Goal: Use online tool/utility: Use online tool/utility

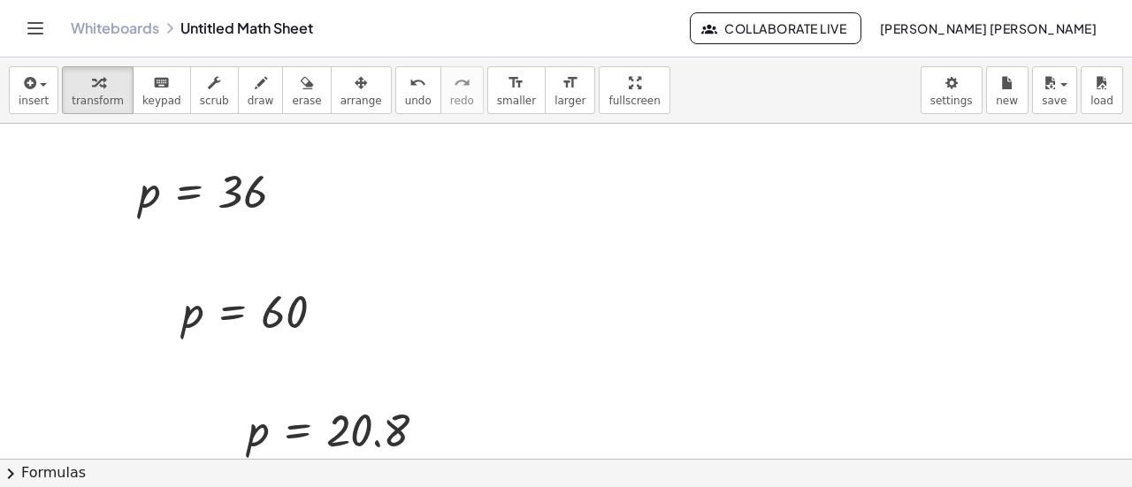
scroll to position [4660, 0]
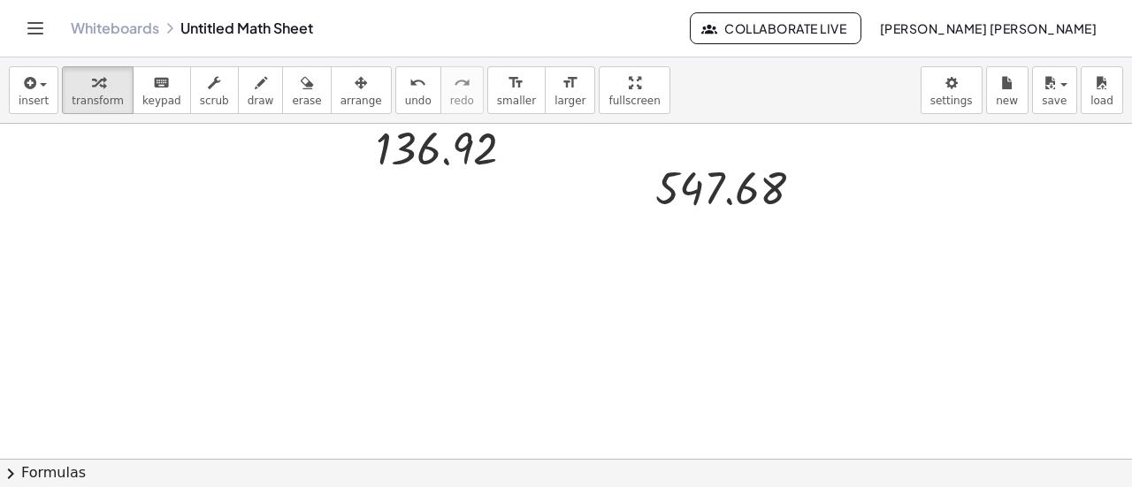
scroll to position [4306, 0]
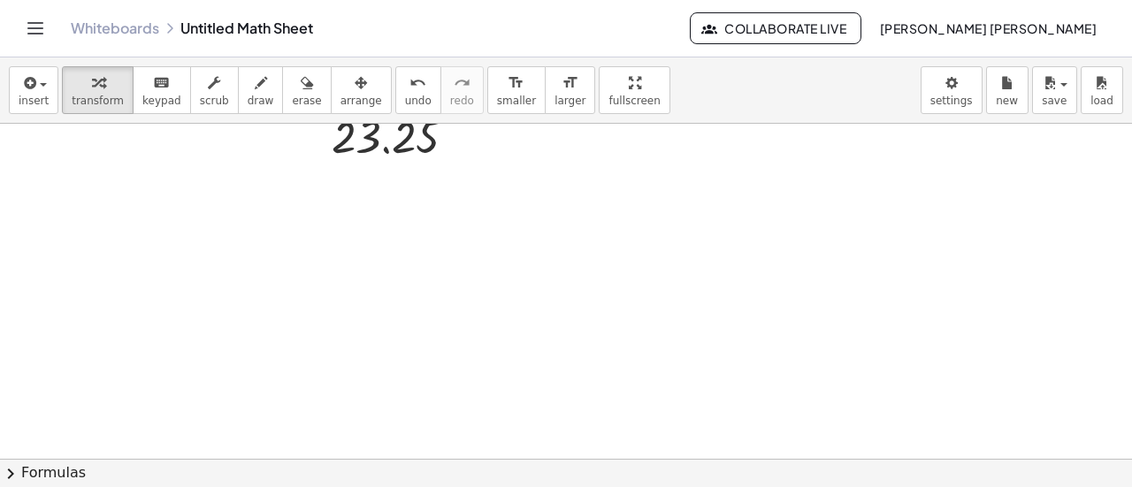
scroll to position [4624, 0]
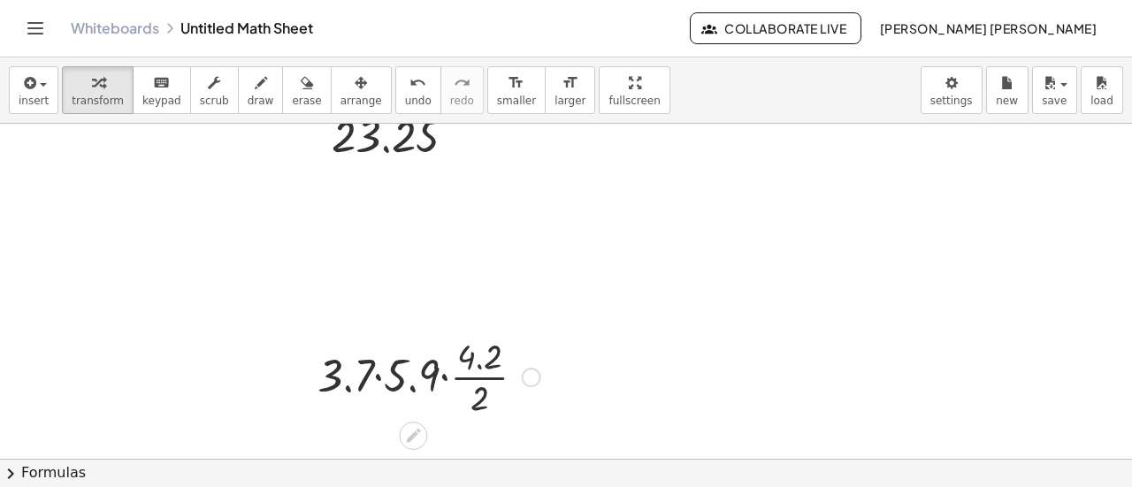
click at [383, 376] on div at bounding box center [429, 376] width 241 height 88
click at [472, 364] on div at bounding box center [428, 376] width 219 height 88
click at [428, 381] on div at bounding box center [428, 376] width 219 height 88
click at [430, 370] on div at bounding box center [428, 376] width 219 height 88
click at [426, 377] on div at bounding box center [428, 376] width 219 height 88
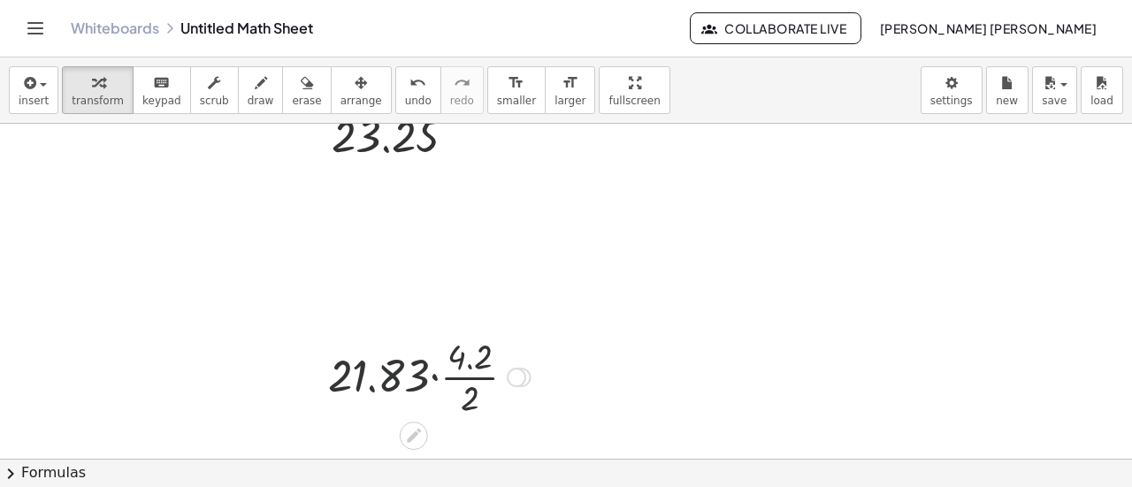
click at [434, 374] on div at bounding box center [428, 376] width 219 height 88
click at [434, 374] on div at bounding box center [429, 376] width 192 height 88
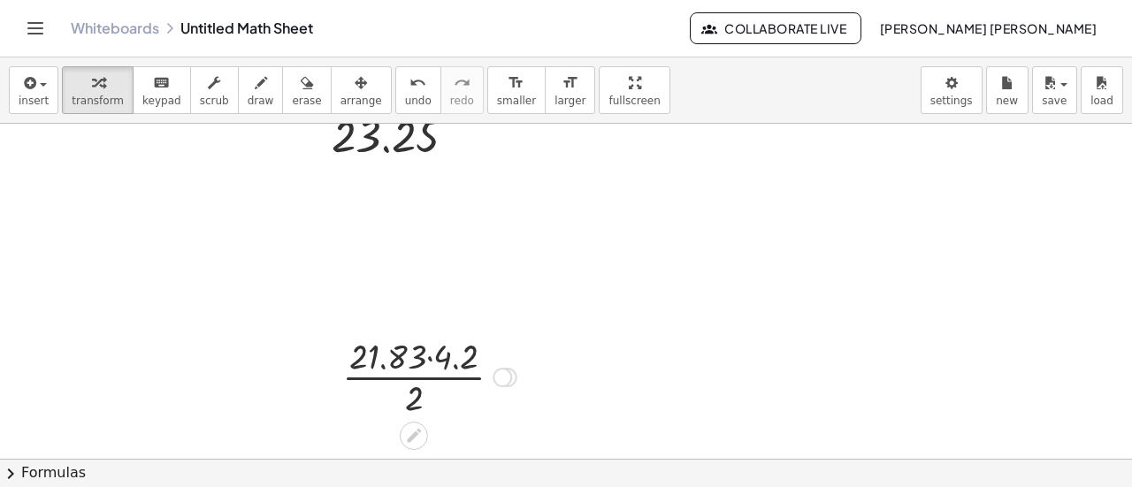
click at [431, 356] on div at bounding box center [429, 376] width 192 height 88
click at [417, 379] on div at bounding box center [429, 376] width 156 height 88
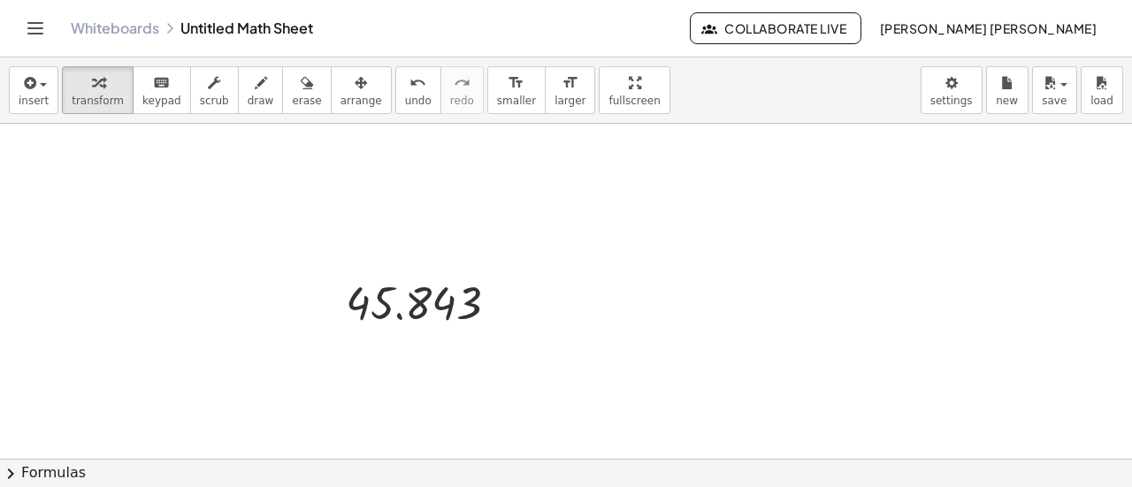
scroll to position [4714, 0]
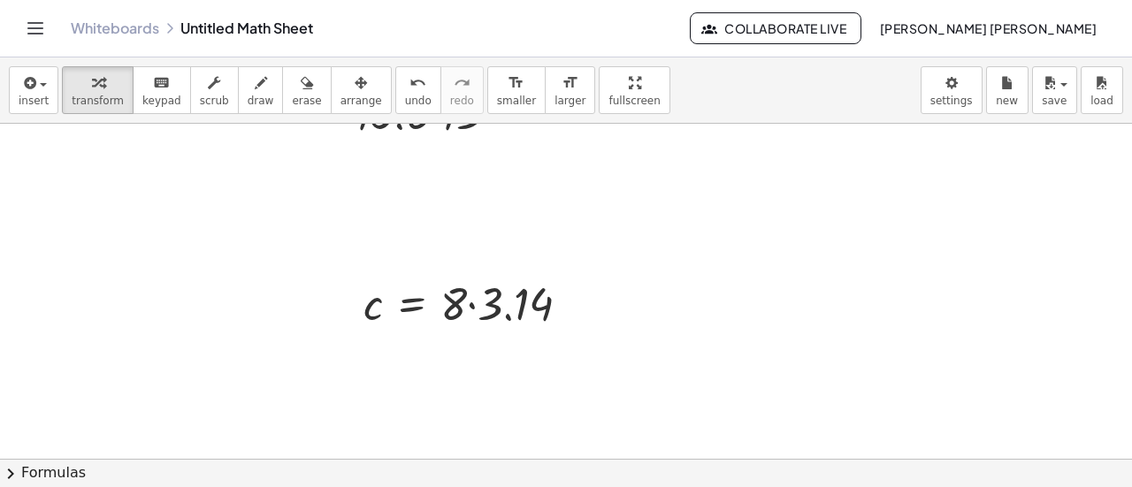
scroll to position [4891, 0]
click at [499, 309] on div at bounding box center [474, 301] width 238 height 60
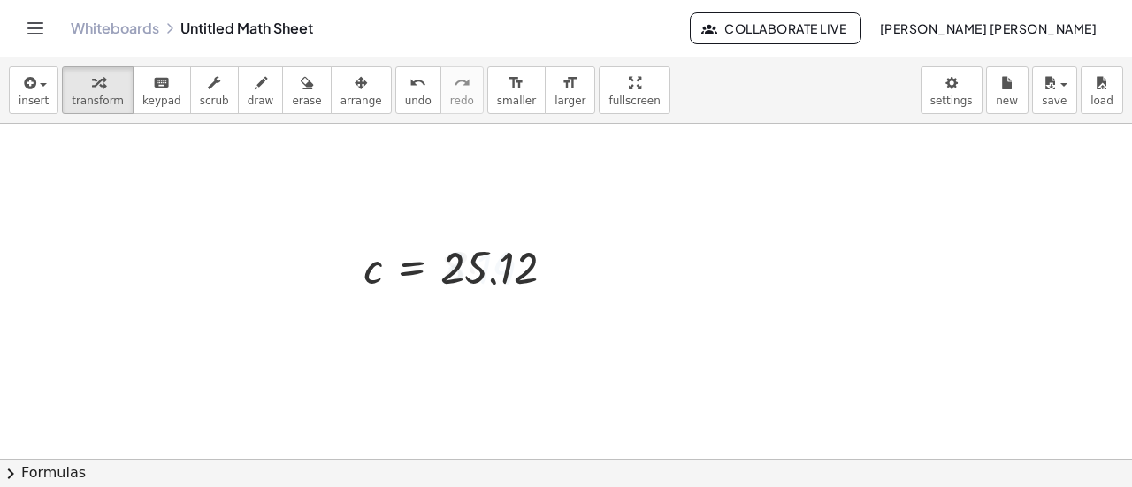
scroll to position [4926, 0]
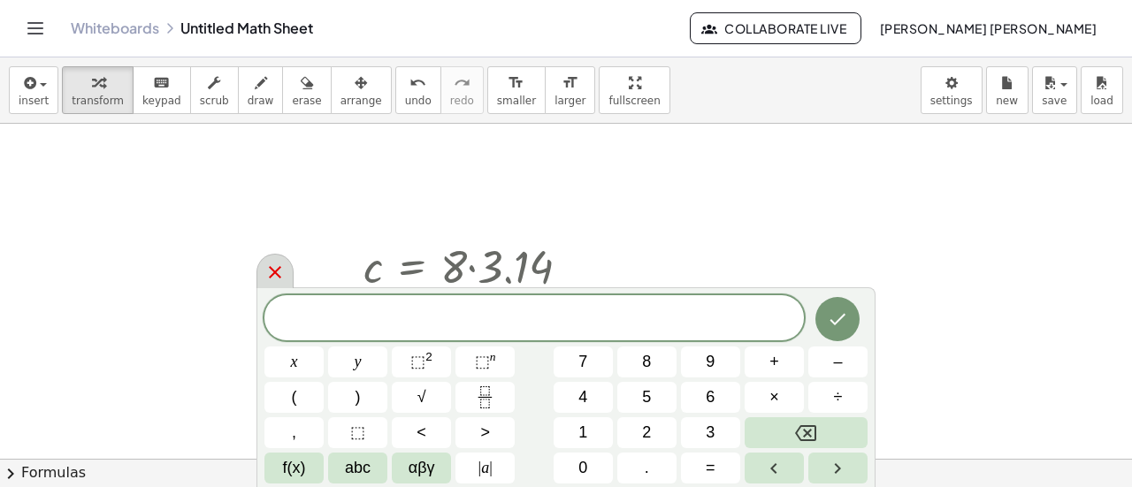
click at [271, 277] on icon at bounding box center [275, 272] width 12 height 12
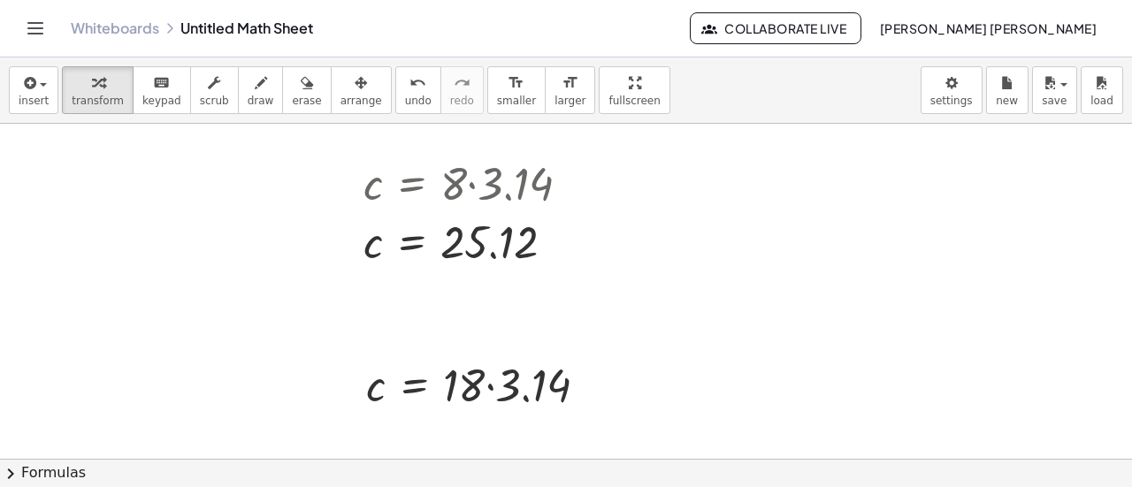
scroll to position [5051, 0]
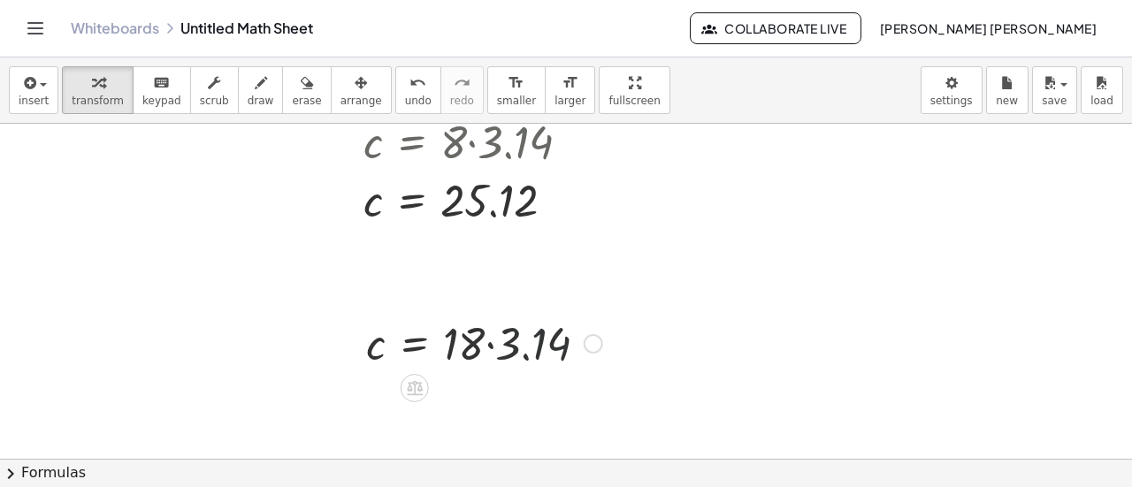
click at [510, 355] on div at bounding box center [484, 342] width 254 height 60
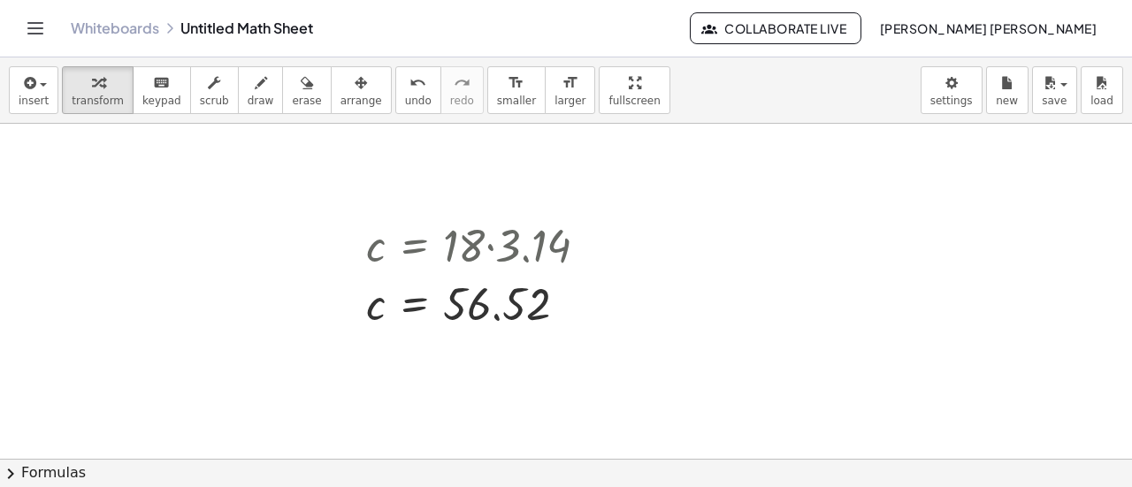
scroll to position [5192, 0]
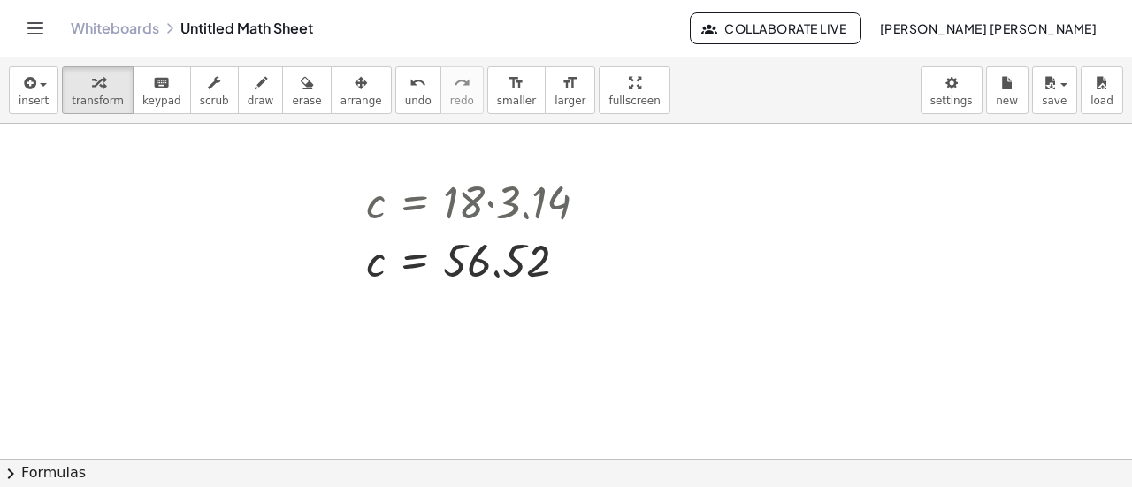
click at [474, 439] on div at bounding box center [462, 448] width 236 height 60
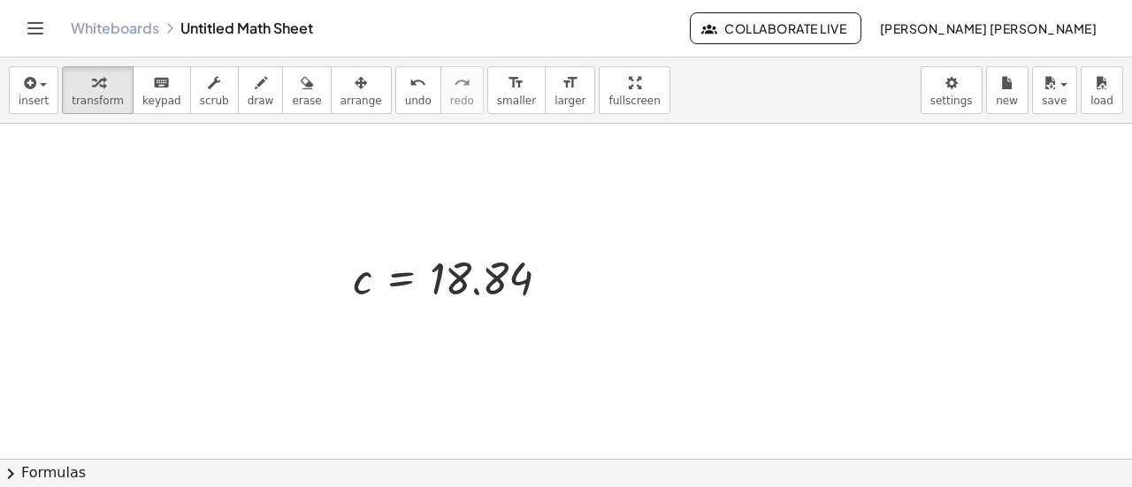
scroll to position [5387, 0]
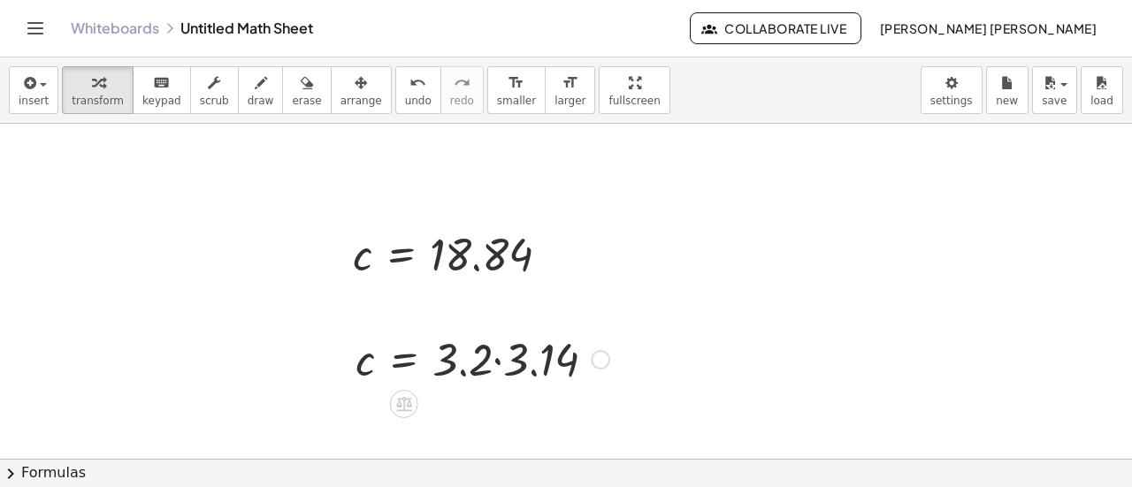
click at [507, 357] on div at bounding box center [483, 358] width 272 height 60
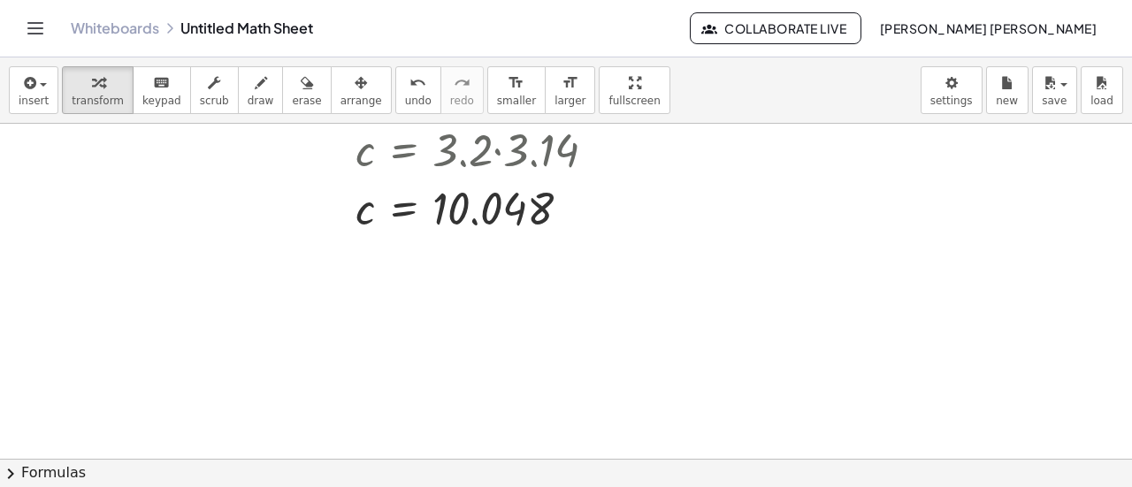
scroll to position [5599, 0]
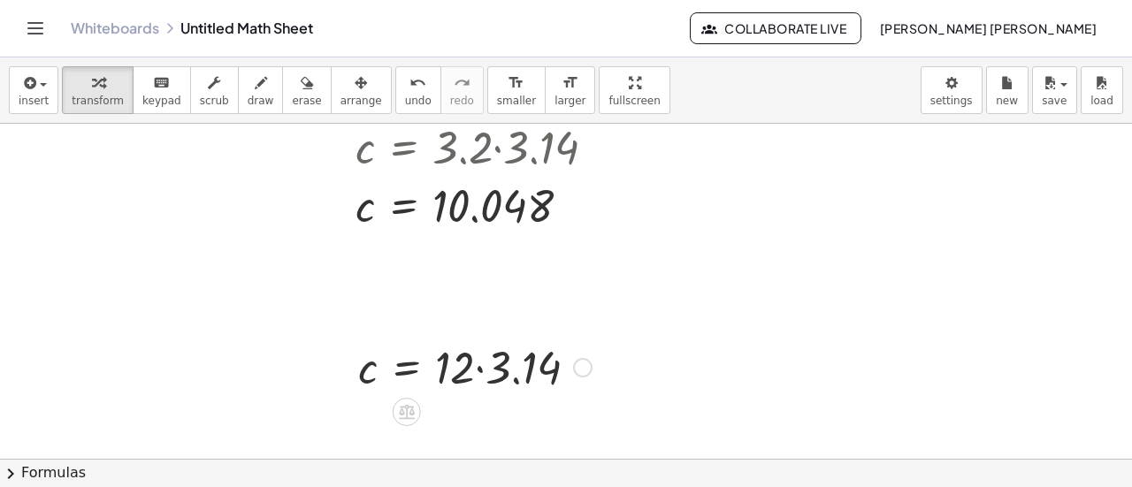
click at [454, 369] on div at bounding box center [474, 366] width 251 height 60
click at [488, 364] on div at bounding box center [474, 366] width 251 height 60
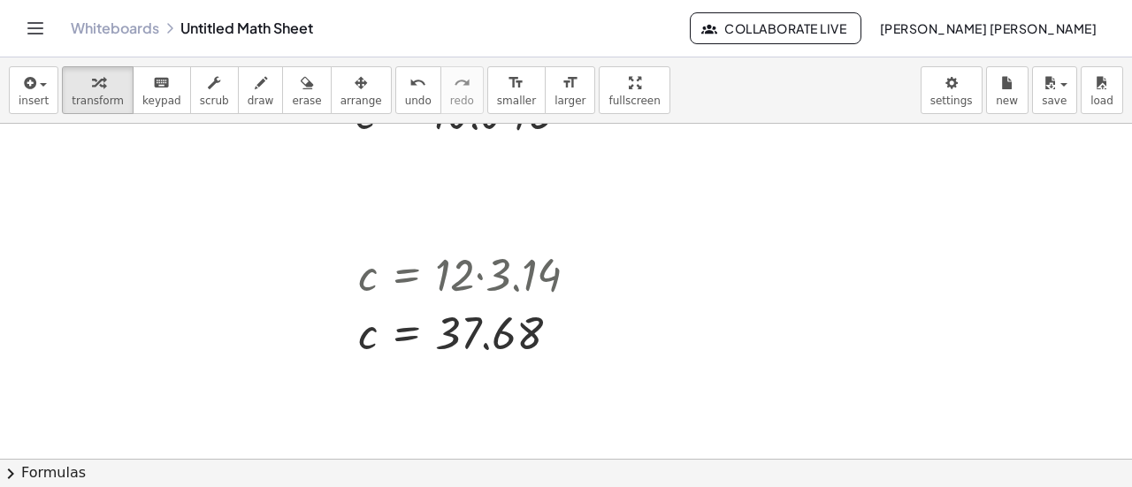
scroll to position [5724, 0]
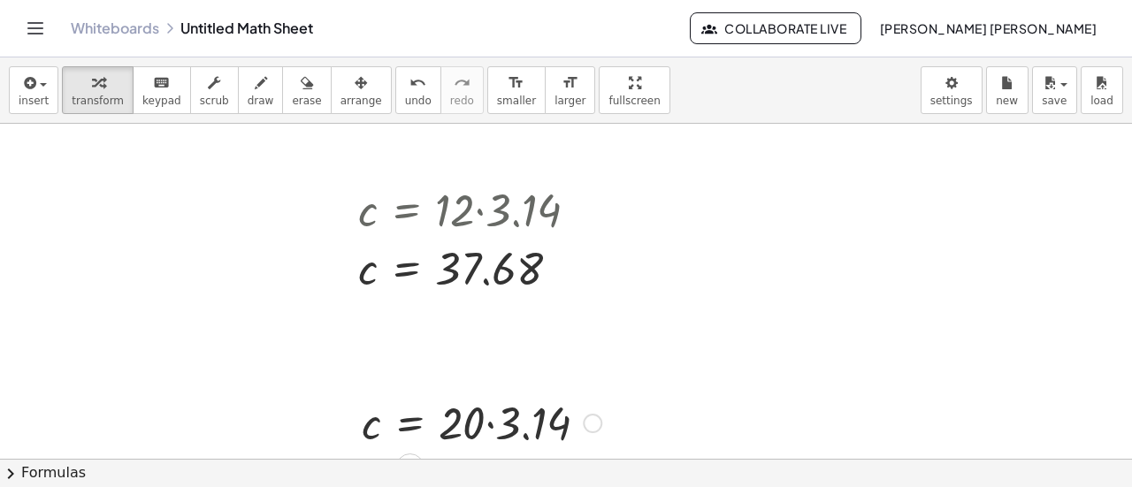
scroll to position [5759, 0]
click at [497, 420] on div at bounding box center [482, 419] width 258 height 60
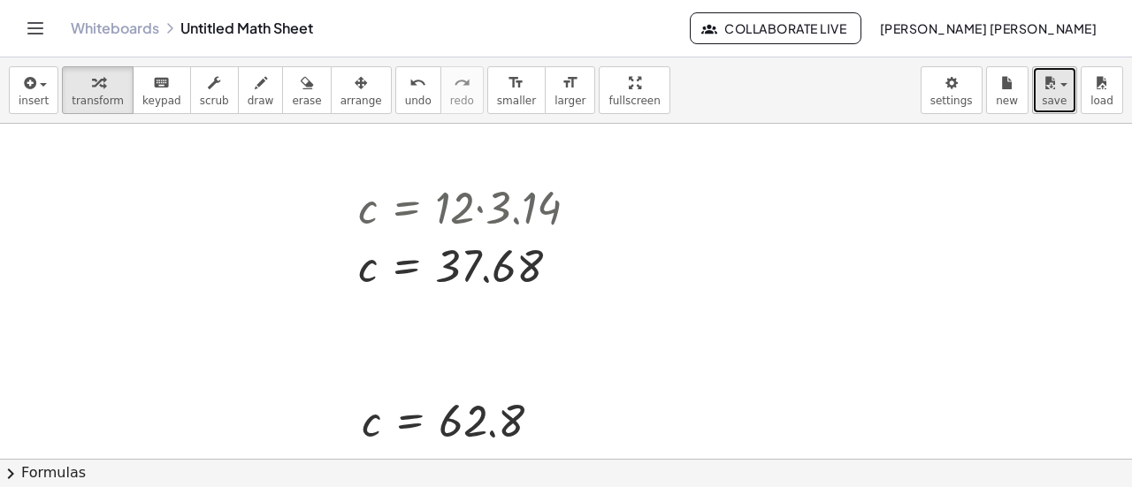
click at [1061, 89] on div "button" at bounding box center [1055, 82] width 26 height 21
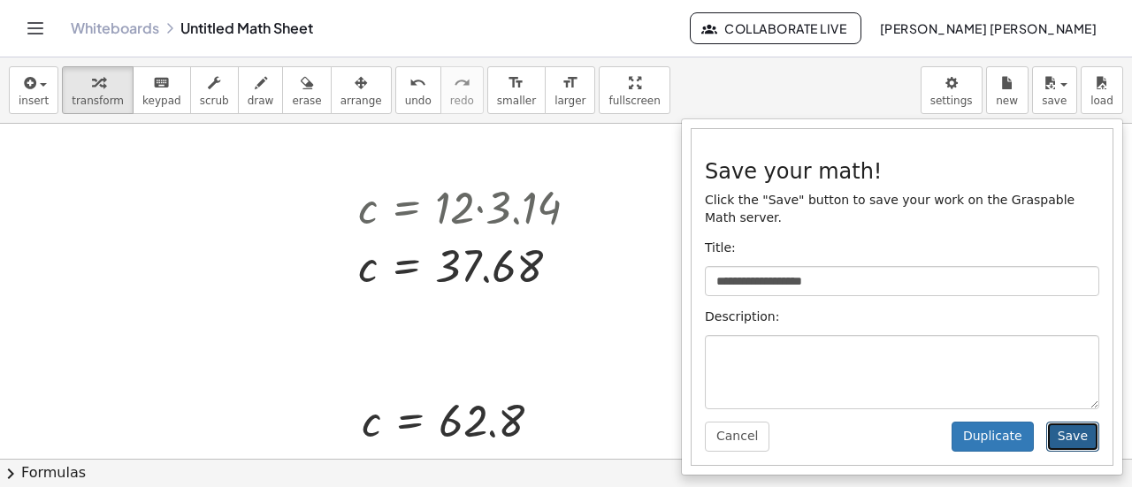
click at [1060, 424] on button "Save" at bounding box center [1072, 437] width 53 height 30
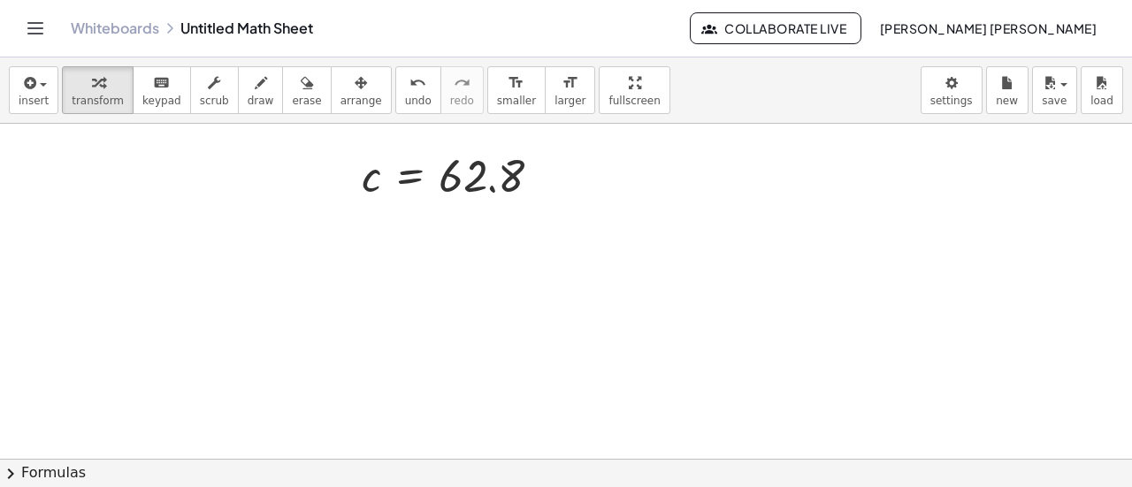
scroll to position [6061, 0]
